Goal: Navigation & Orientation: Find specific page/section

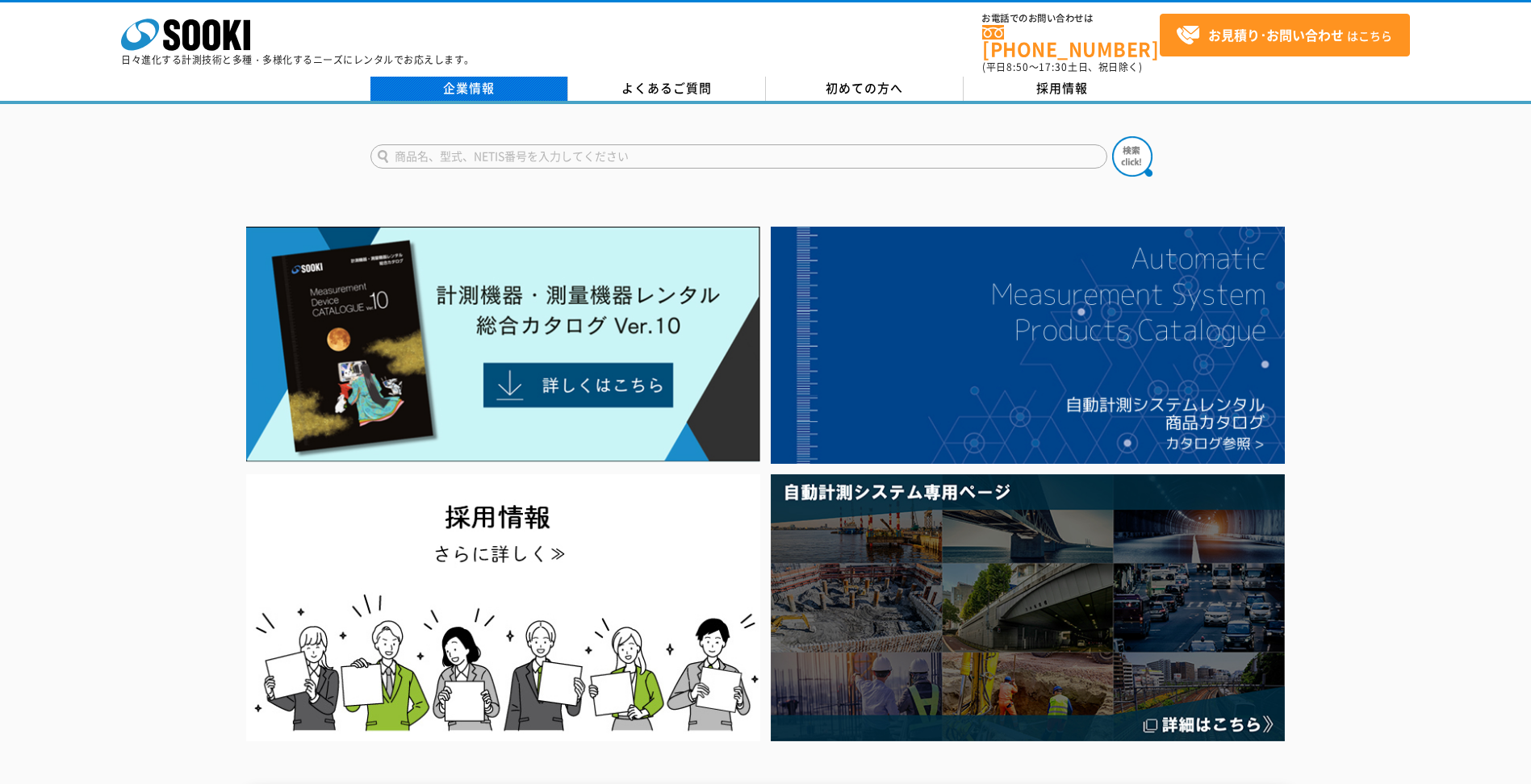
click at [492, 78] on link "企業情報" at bounding box center [469, 88] width 197 height 24
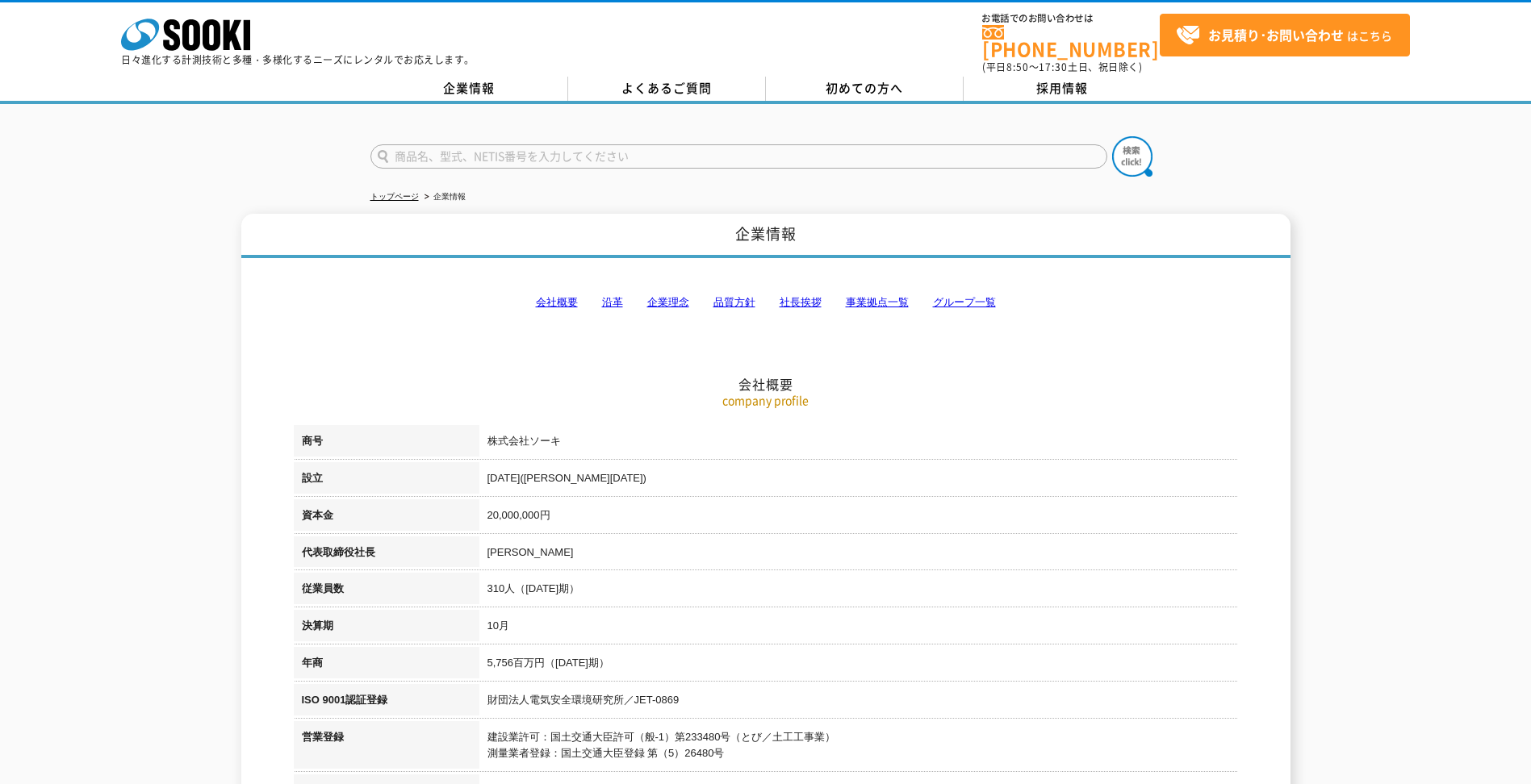
click at [865, 296] on link "事業拠点一覧" at bounding box center [877, 302] width 63 height 12
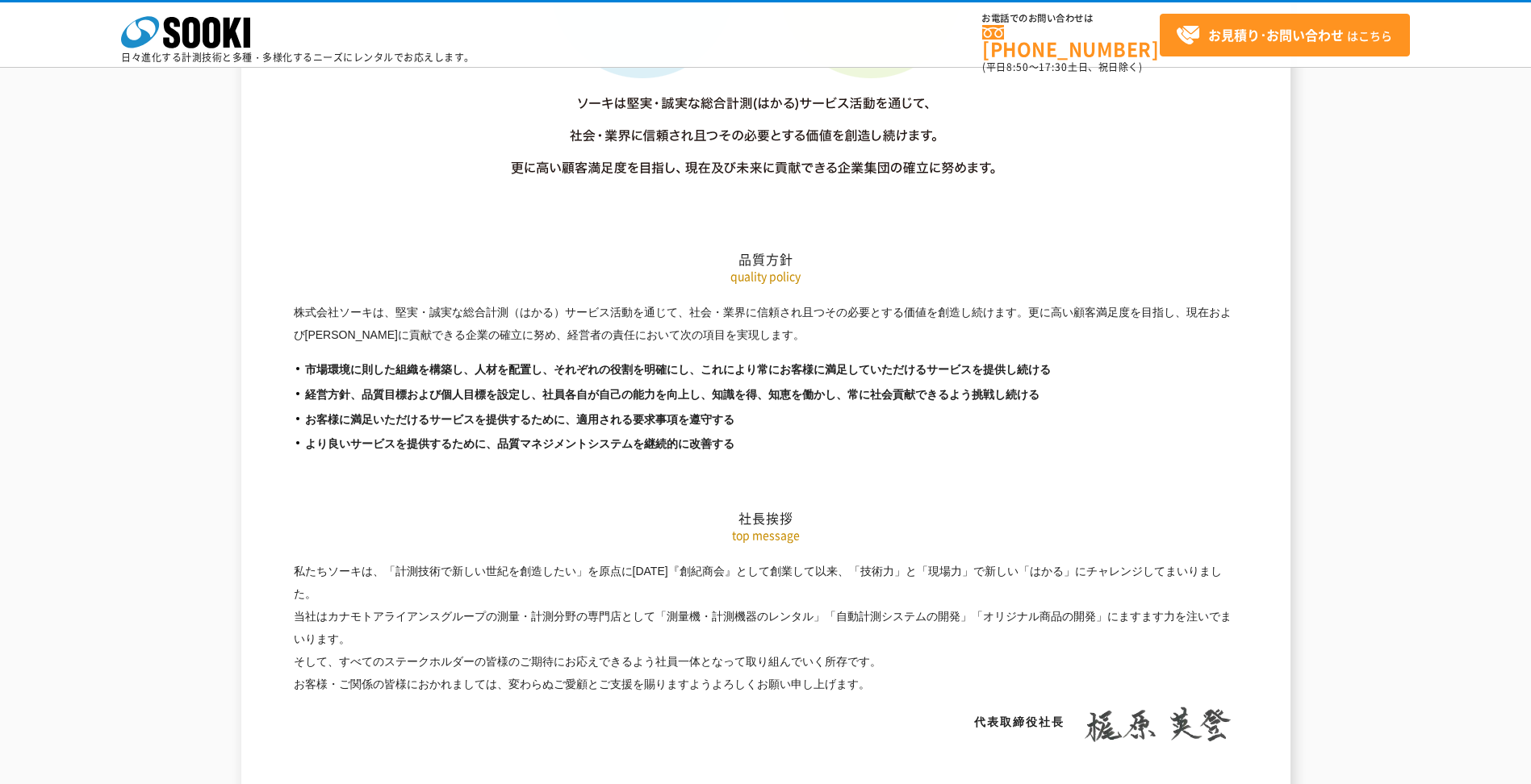
scroll to position [3240, 0]
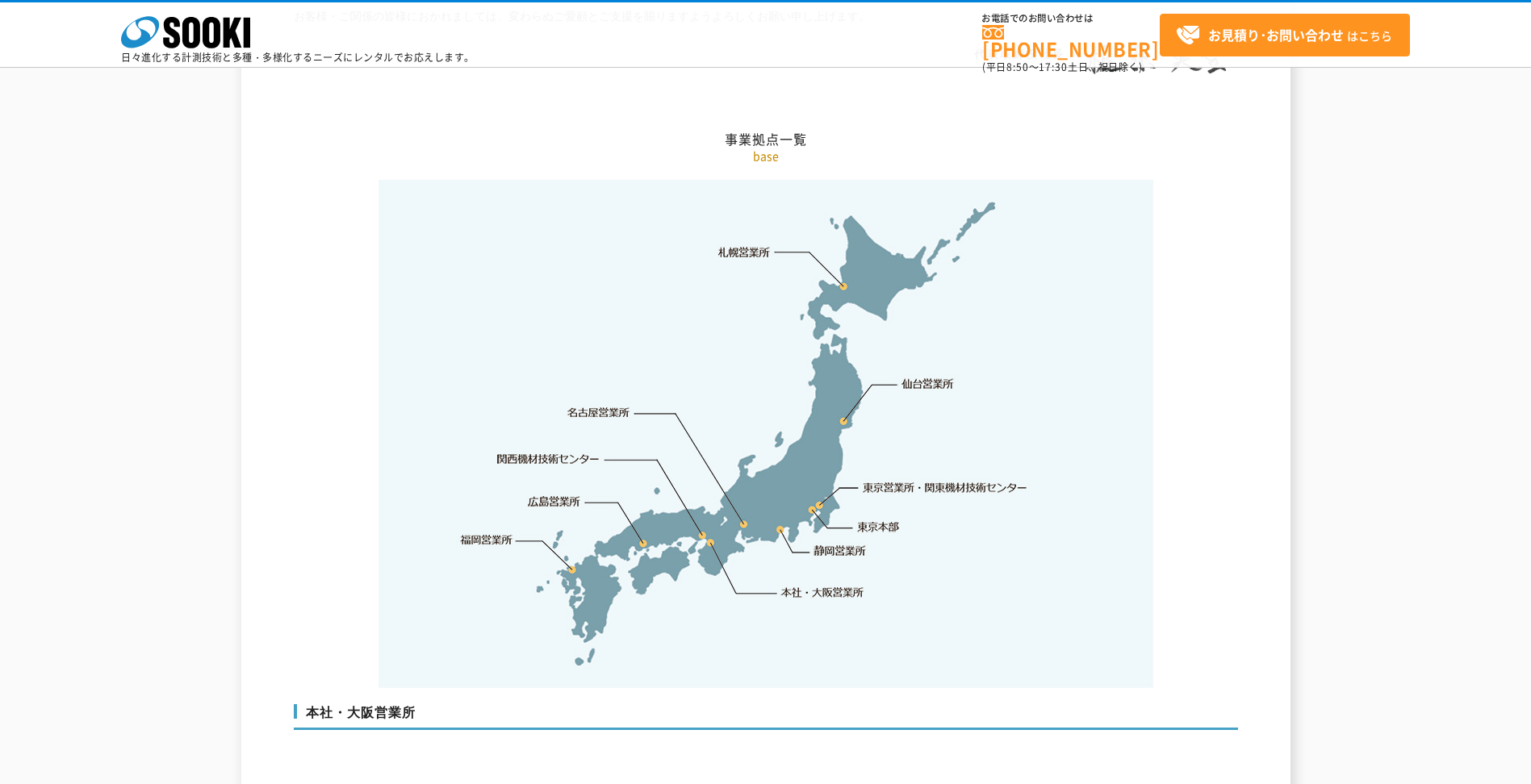
click at [536, 451] on link "関西機材技術センター" at bounding box center [548, 459] width 102 height 16
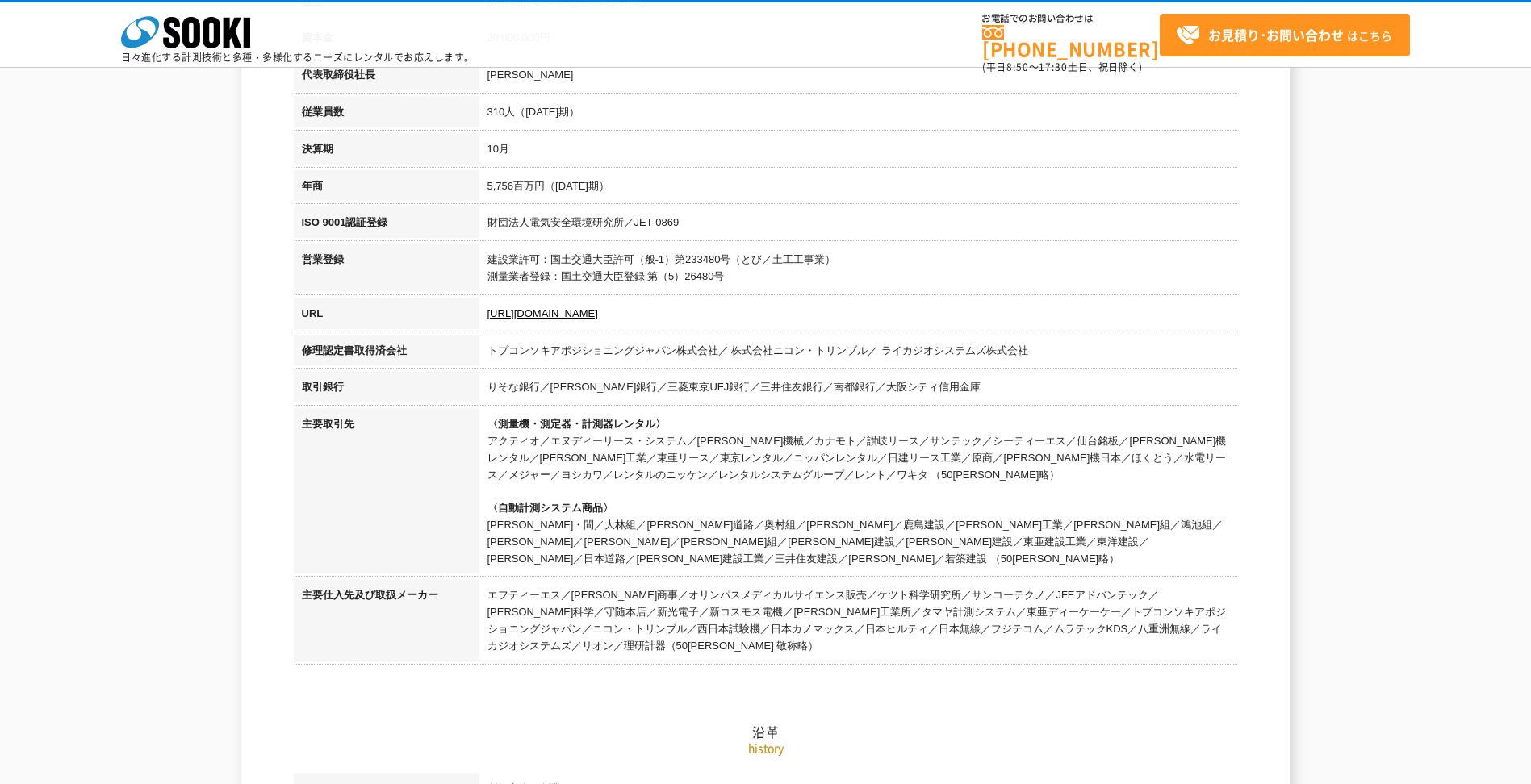
scroll to position [0, 0]
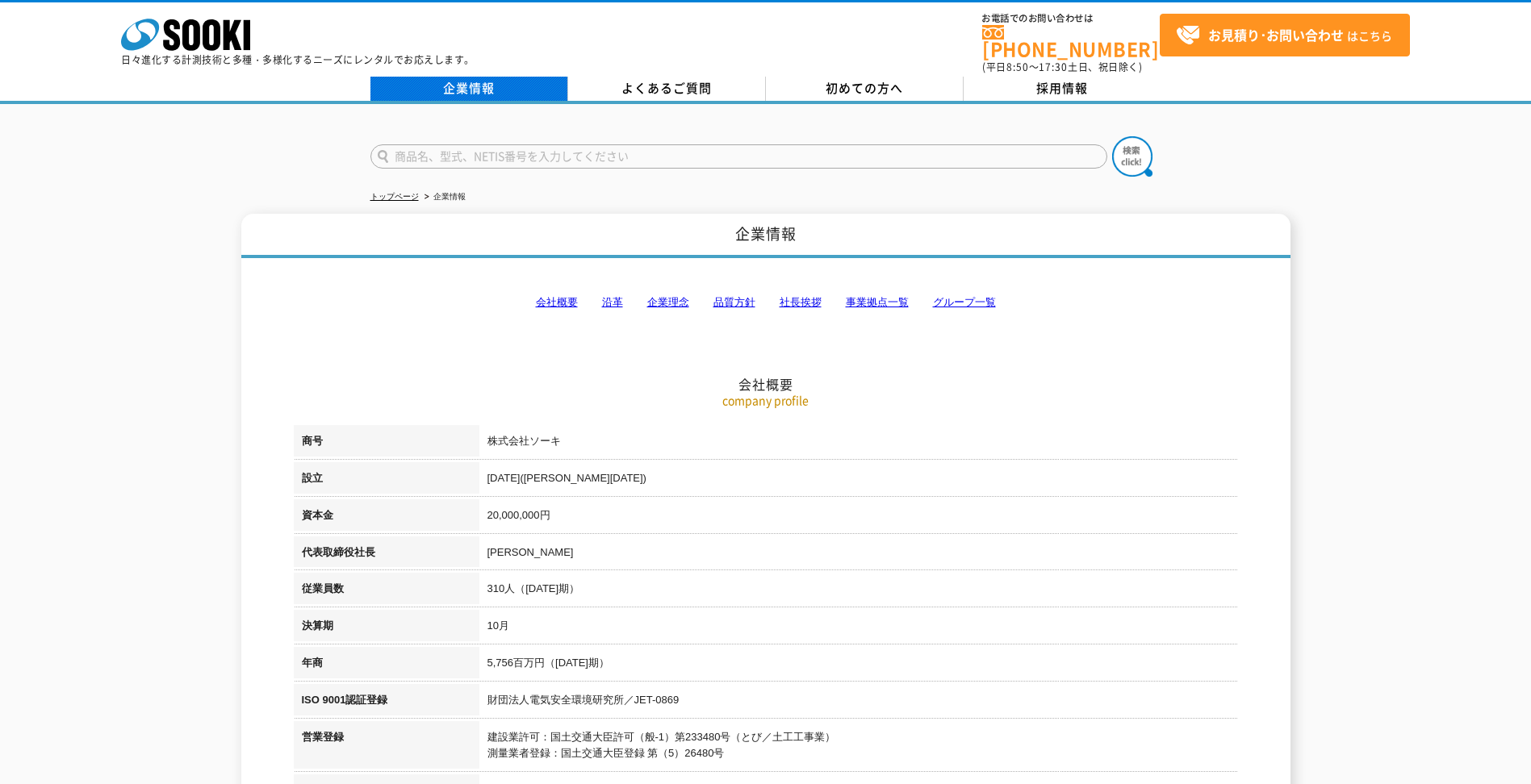
click at [502, 88] on link "企業情報" at bounding box center [469, 88] width 197 height 24
click at [200, 33] on icon "株式会社 ソーキ" at bounding box center [185, 35] width 129 height 32
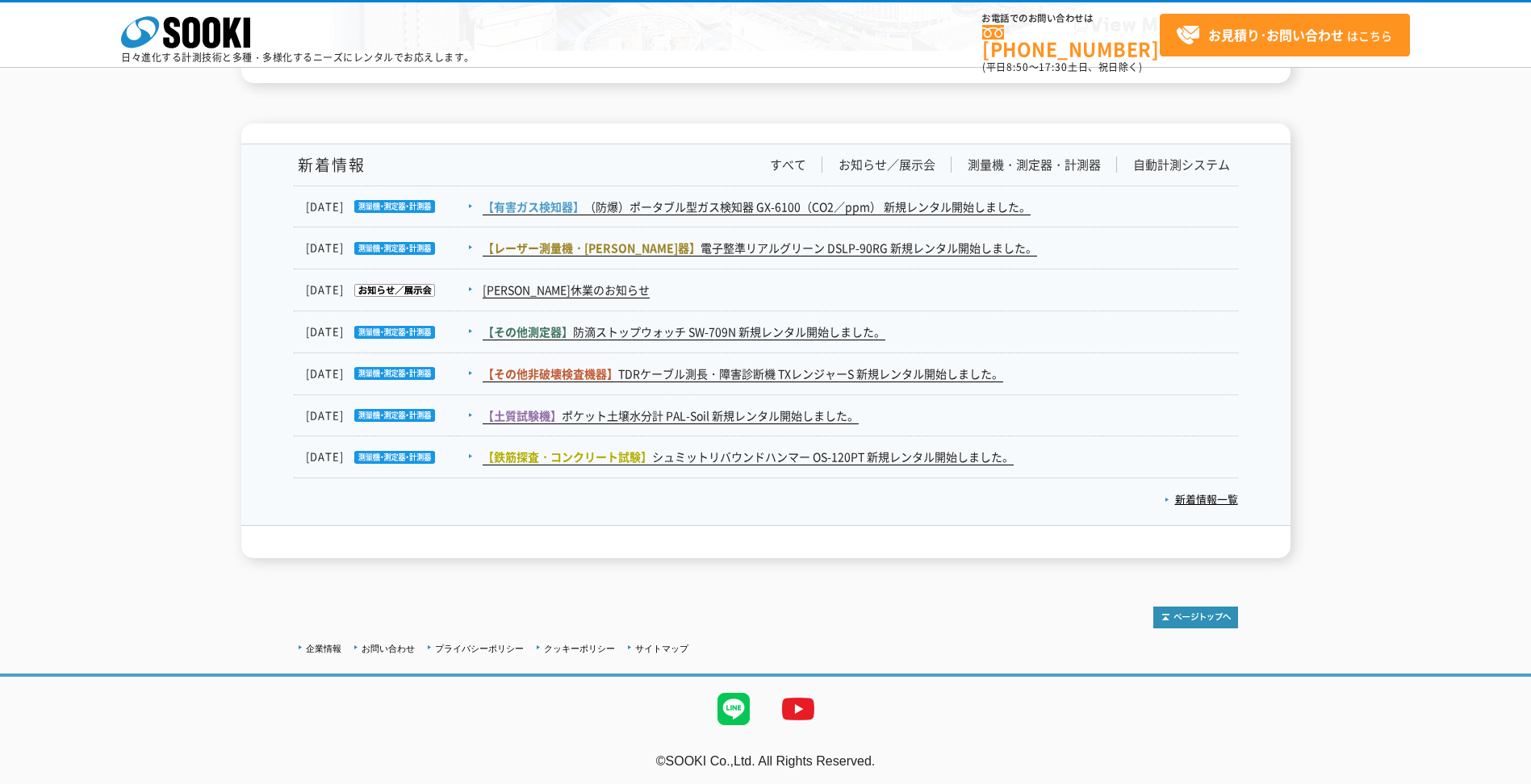
scroll to position [2600, 0]
